Goal: Information Seeking & Learning: Find specific page/section

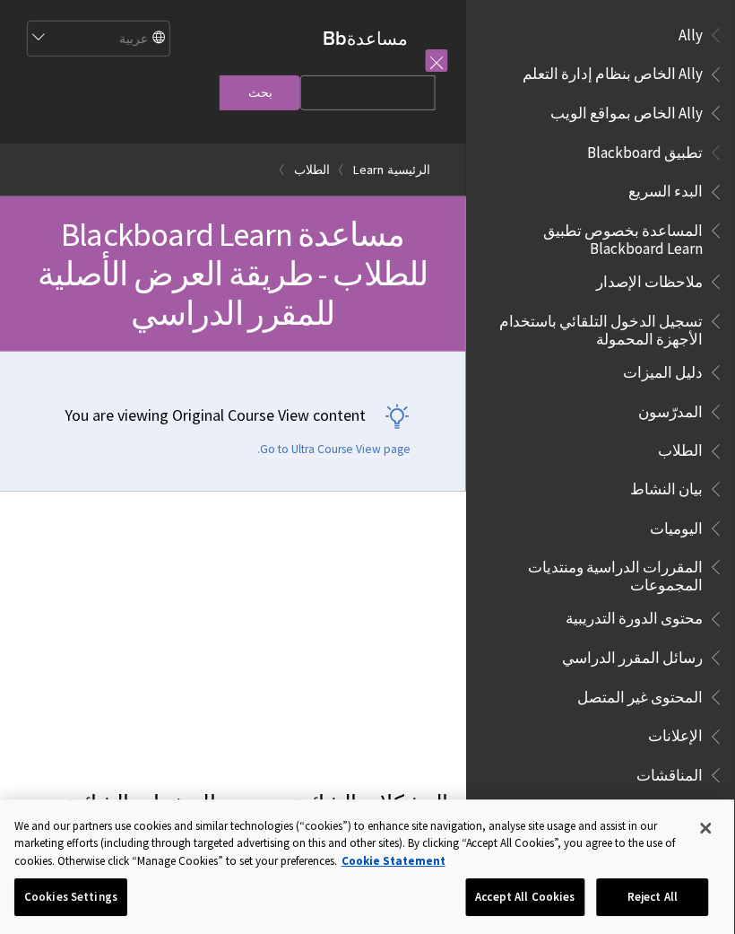
scroll to position [1601, 0]
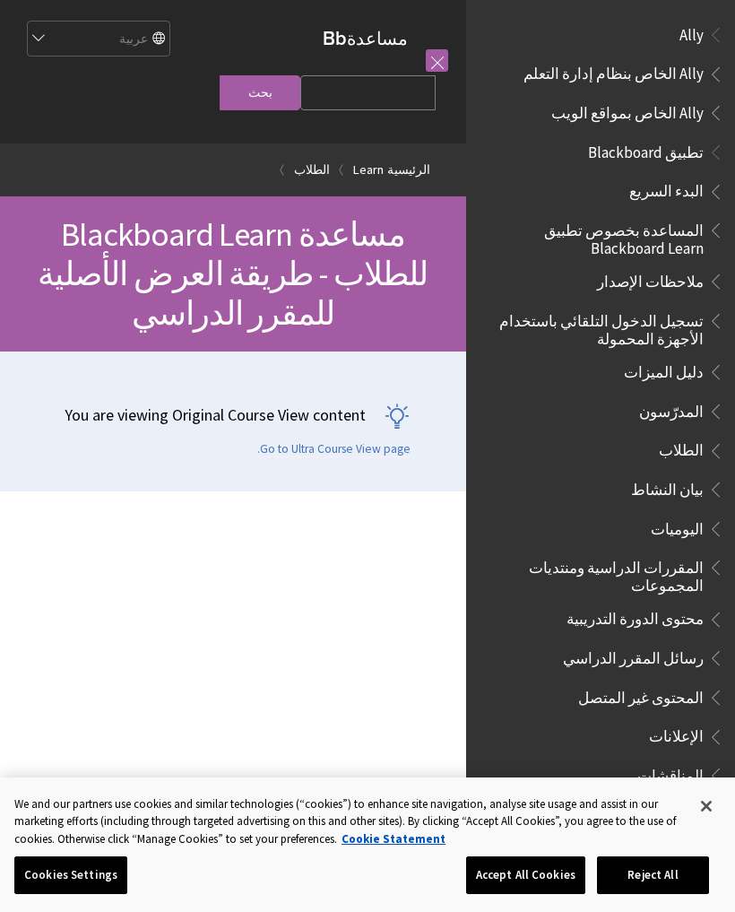
scroll to position [1623, 0]
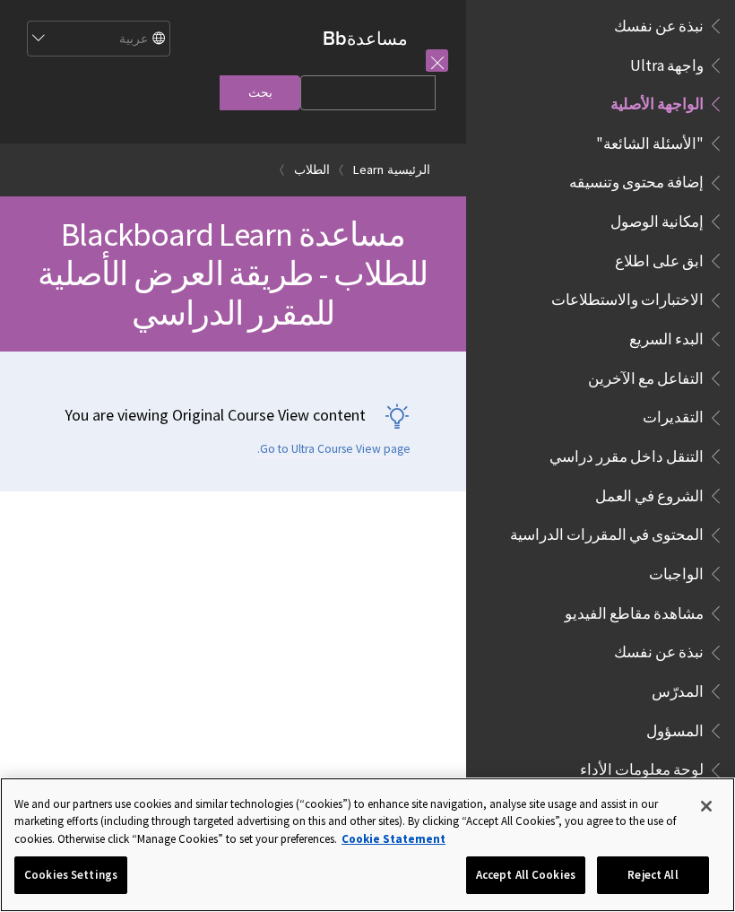
click at [555, 876] on button "Accept All Cookies" at bounding box center [525, 876] width 119 height 38
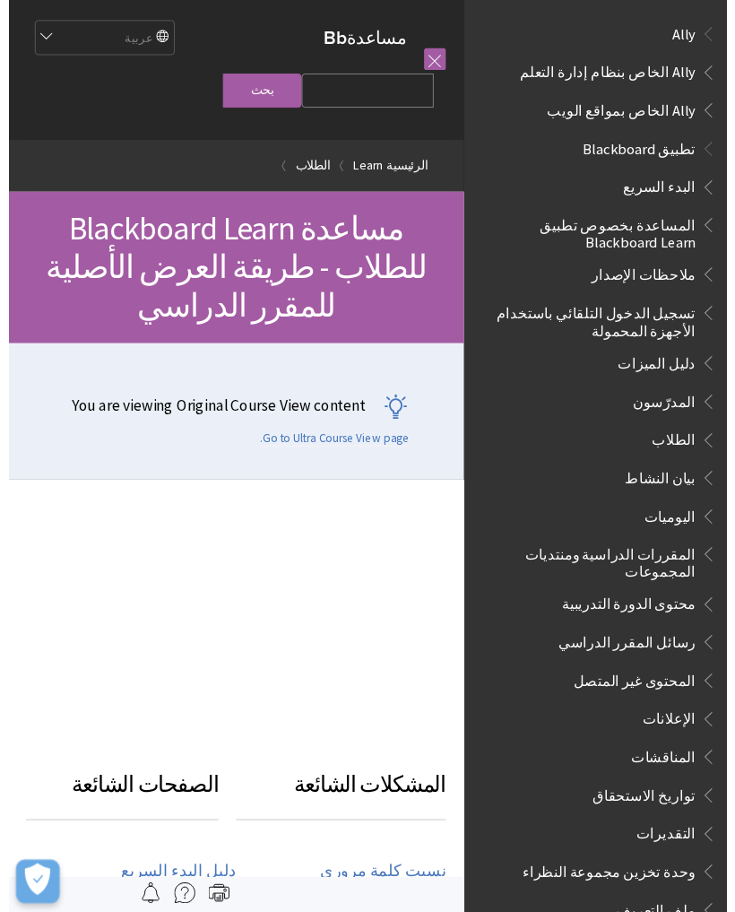
scroll to position [1601, 0]
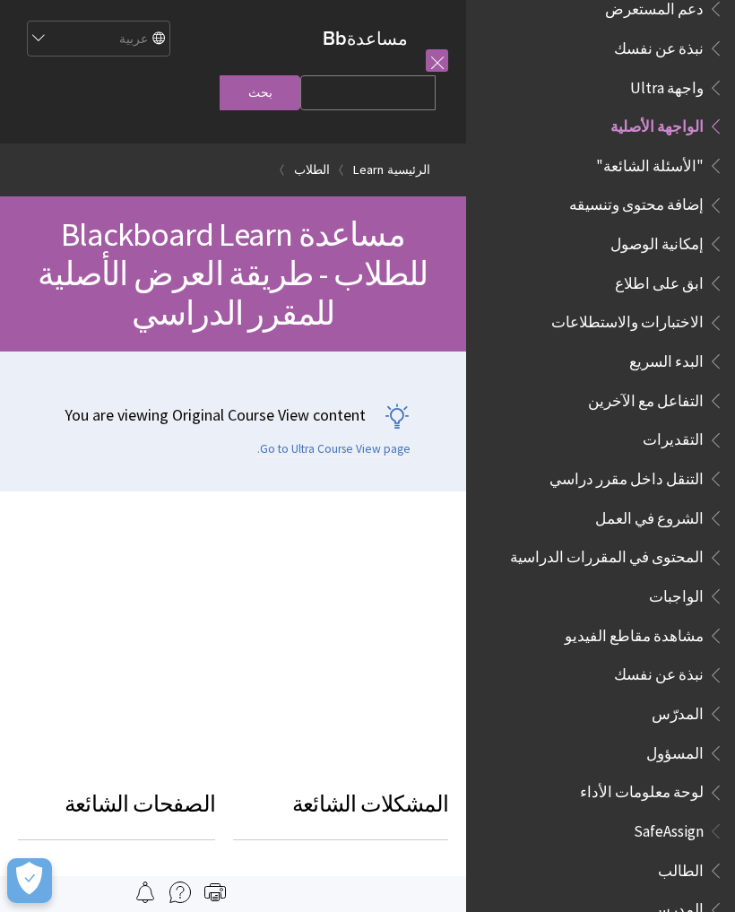
click at [699, 151] on span ""الأسئلة الشائعة"" at bounding box center [650, 163] width 108 height 24
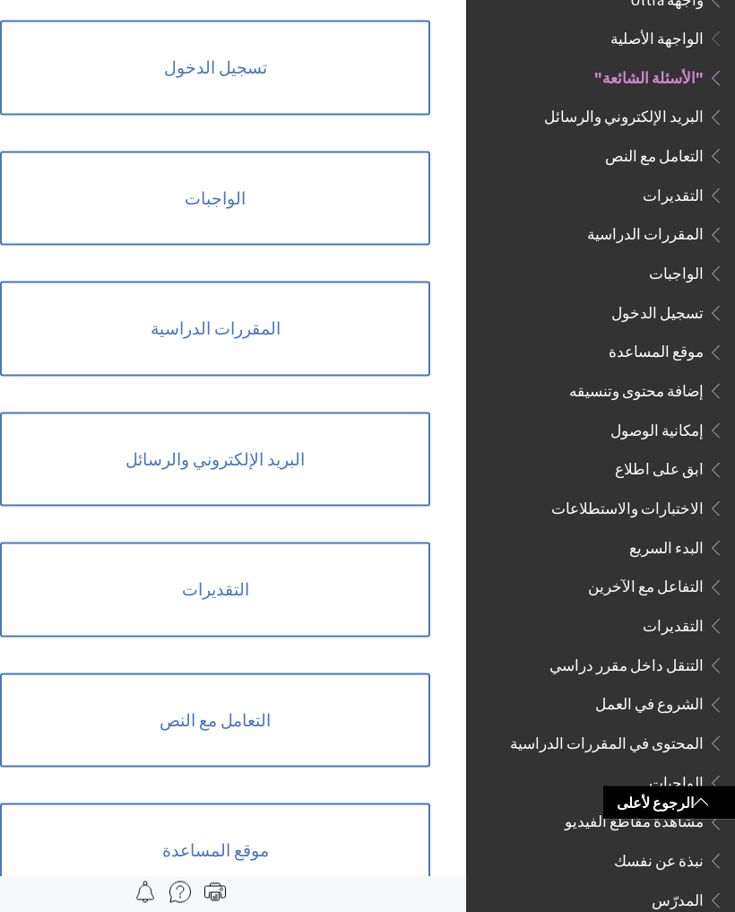
scroll to position [435, 0]
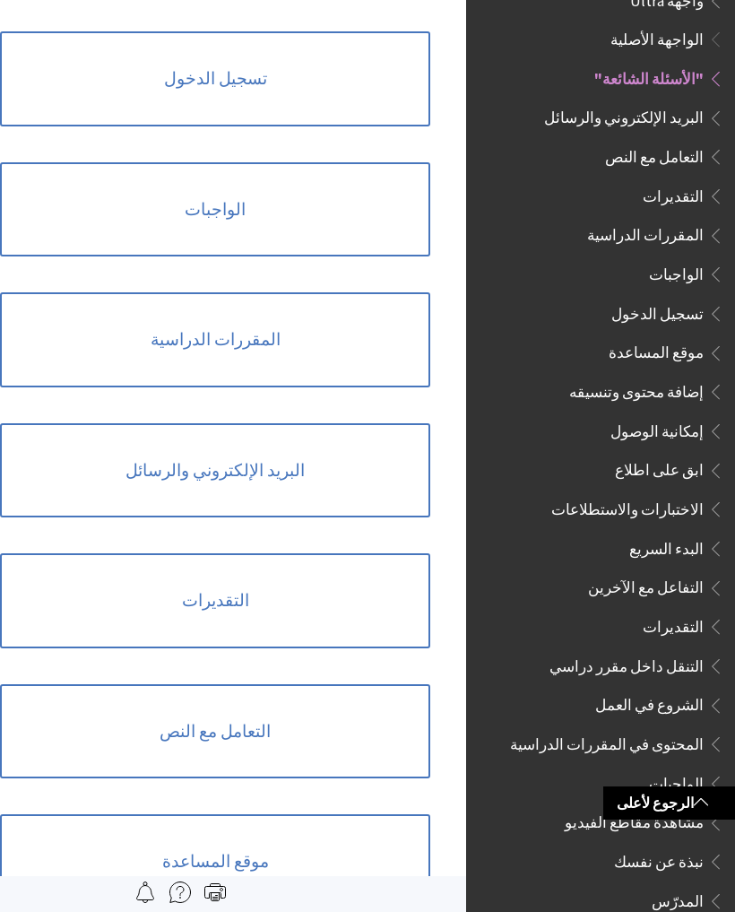
click at [347, 356] on link "المقررات الدراسية" at bounding box center [215, 339] width 430 height 95
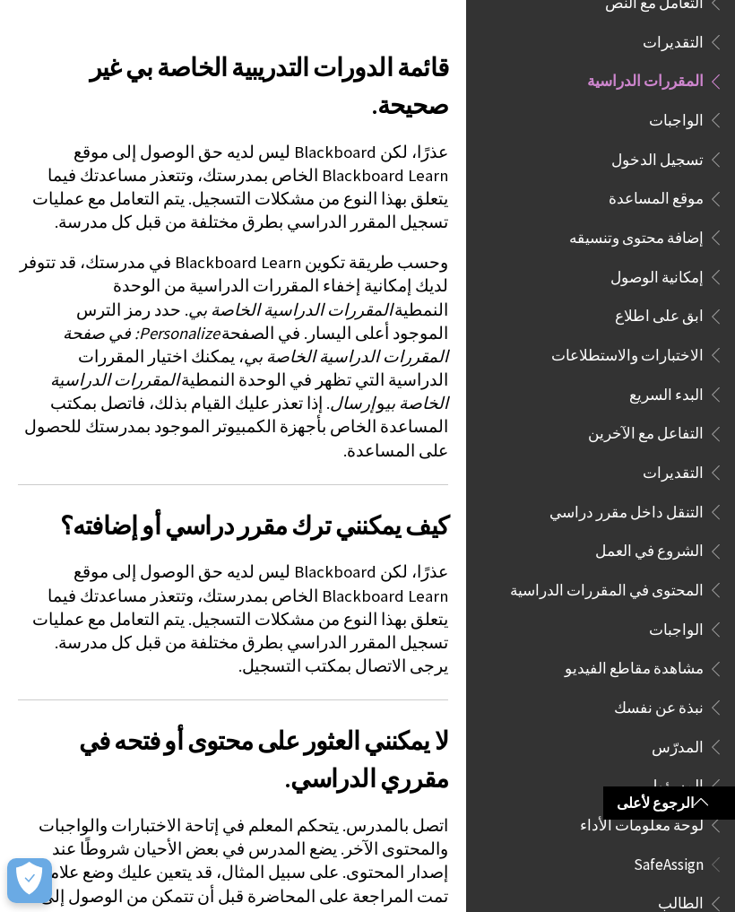
scroll to position [483, 0]
